Goal: Transaction & Acquisition: Book appointment/travel/reservation

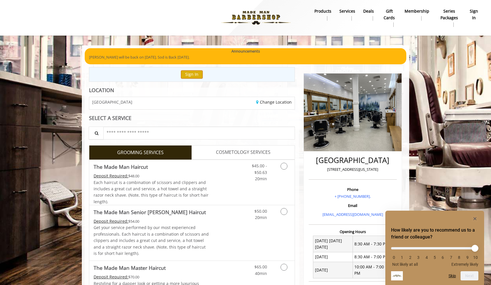
click at [195, 74] on button "Sign In" at bounding box center [192, 74] width 22 height 8
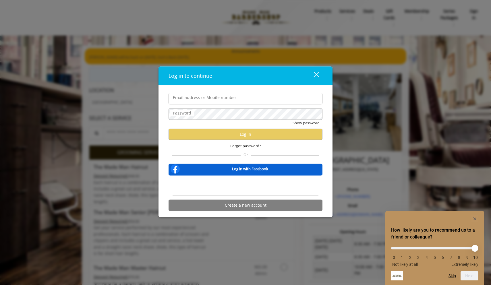
click at [193, 102] on input "Email address or Mobile number" at bounding box center [246, 98] width 154 height 11
click at [232, 186] on div "Sign in with Google. Opens in new tab" at bounding box center [245, 185] width 53 height 13
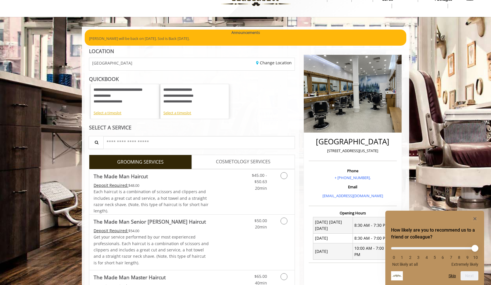
scroll to position [24, 0]
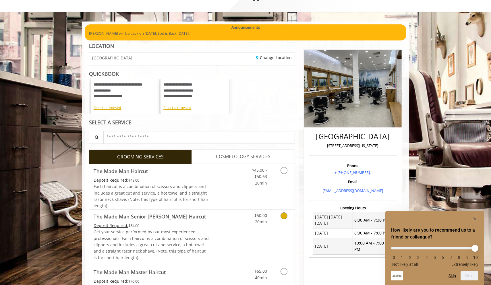
click at [165, 223] on div "Deposit Required: $54.00" at bounding box center [151, 226] width 115 height 6
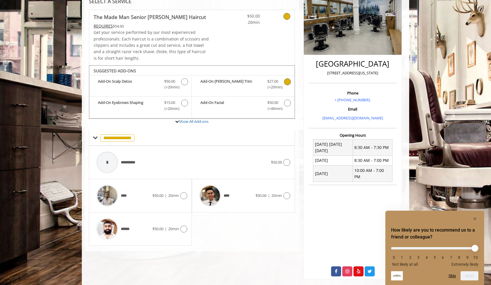
scroll to position [96, 0]
click at [182, 228] on icon at bounding box center [183, 229] width 7 height 7
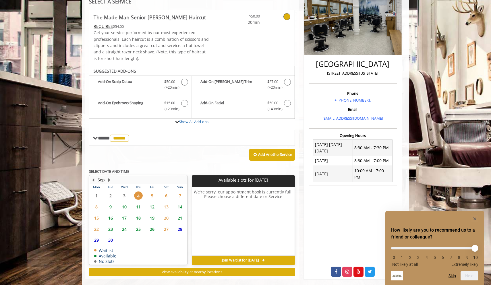
scroll to position [101, 0]
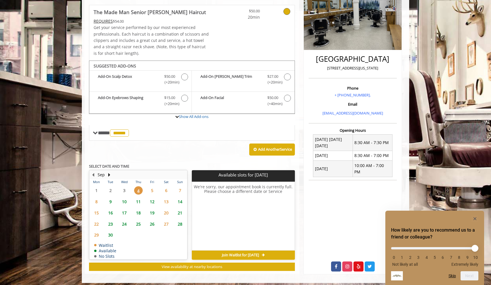
click at [165, 188] on span "6" at bounding box center [166, 190] width 9 height 8
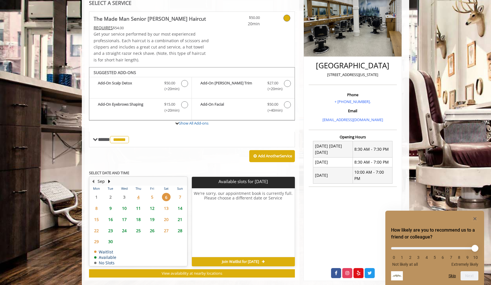
scroll to position [92, 0]
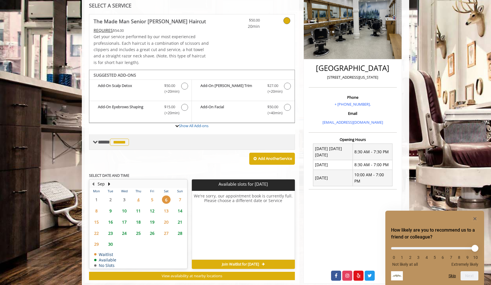
click at [106, 140] on span "**** ****** ********" at bounding box center [114, 142] width 32 height 5
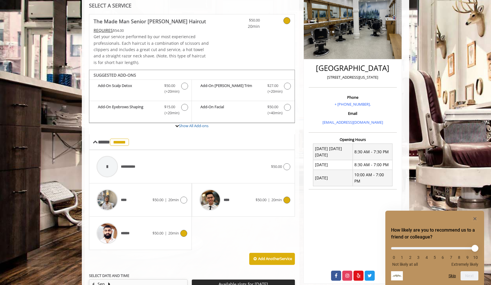
click at [284, 198] on icon at bounding box center [287, 200] width 7 height 7
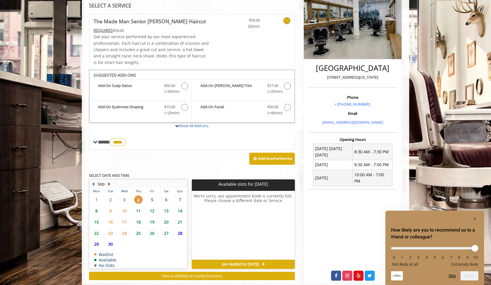
click at [179, 196] on span "7" at bounding box center [180, 200] width 9 height 8
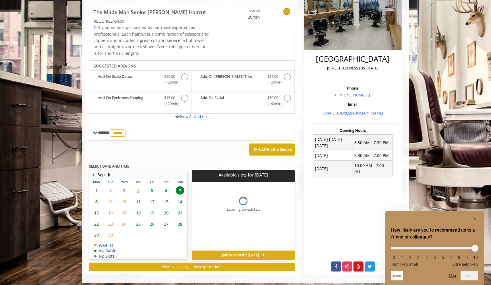
scroll to position [110, 0]
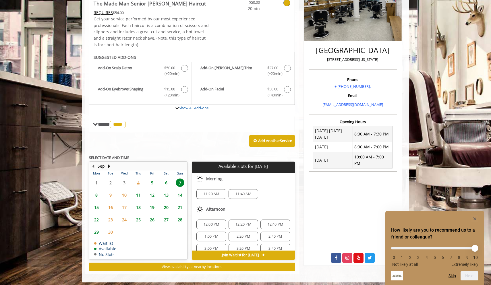
click at [166, 180] on span "6" at bounding box center [166, 183] width 9 height 8
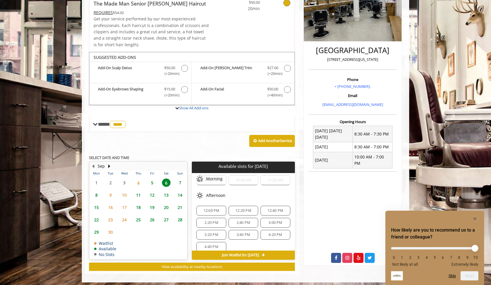
scroll to position [26, 0]
click at [246, 209] on span "12:20 PM" at bounding box center [244, 210] width 16 height 5
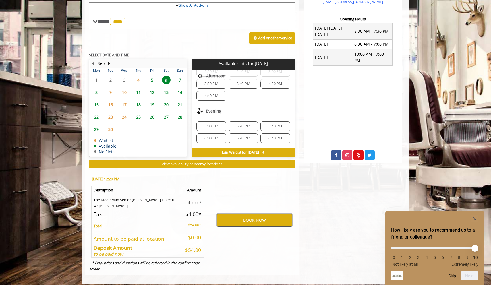
scroll to position [212, 0]
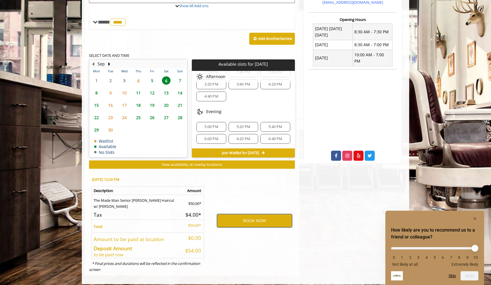
click at [242, 217] on button "BOOK NOW" at bounding box center [254, 220] width 75 height 13
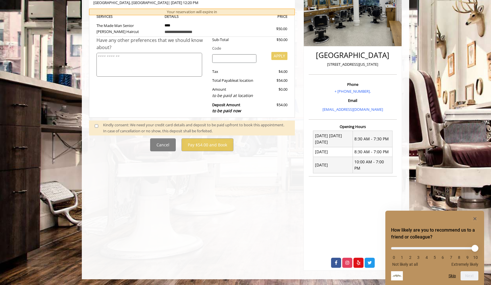
scroll to position [0, 0]
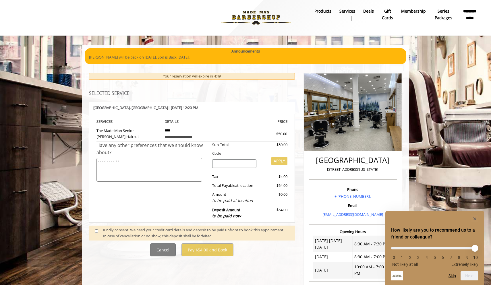
click at [99, 230] on span at bounding box center [98, 233] width 17 height 12
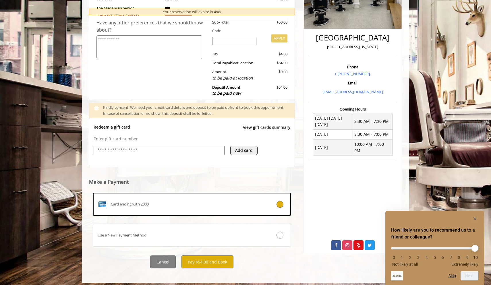
scroll to position [122, 0]
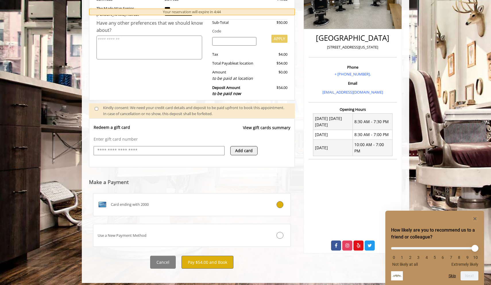
click at [209, 261] on button "Pay $54.00 and Book" at bounding box center [208, 262] width 52 height 13
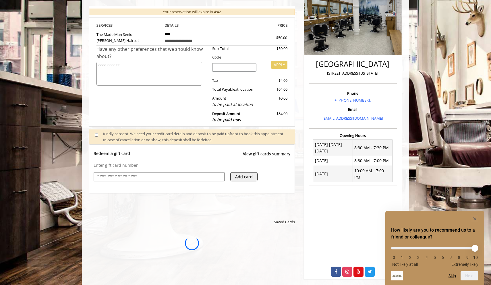
scroll to position [0, 0]
